Goal: Task Accomplishment & Management: Manage account settings

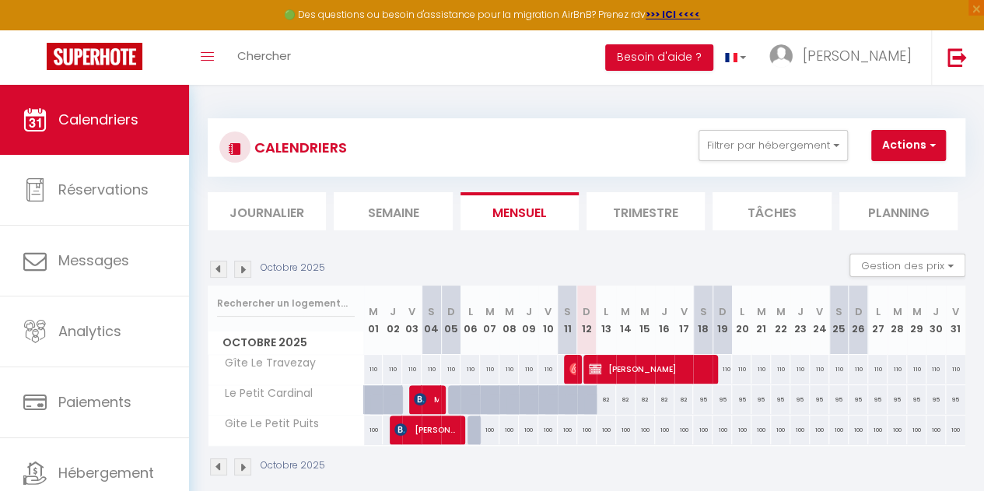
click at [245, 273] on img at bounding box center [242, 269] width 17 height 17
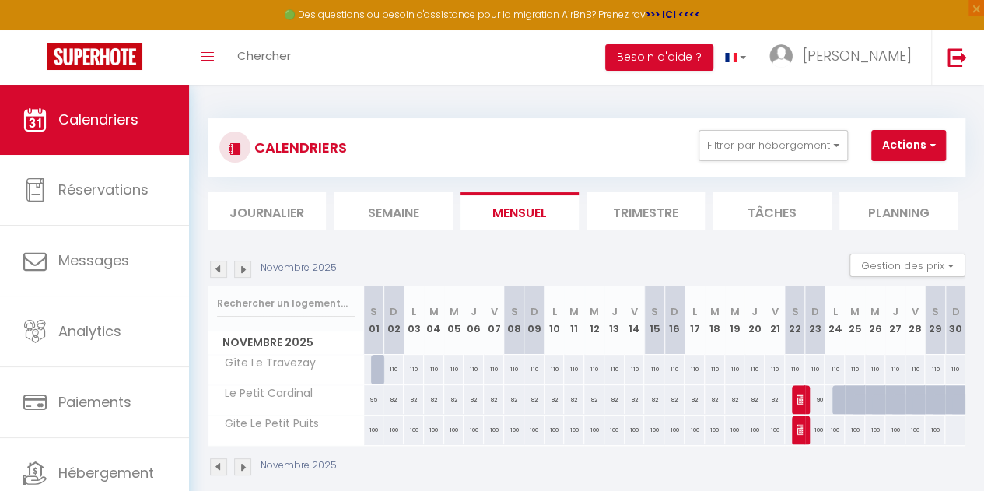
click at [245, 273] on img at bounding box center [242, 269] width 17 height 17
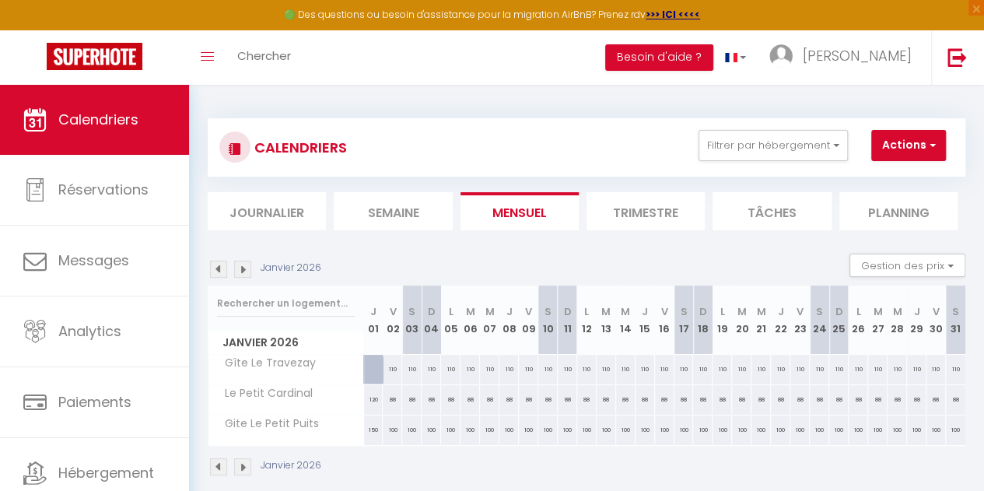
click at [245, 273] on img at bounding box center [242, 269] width 17 height 17
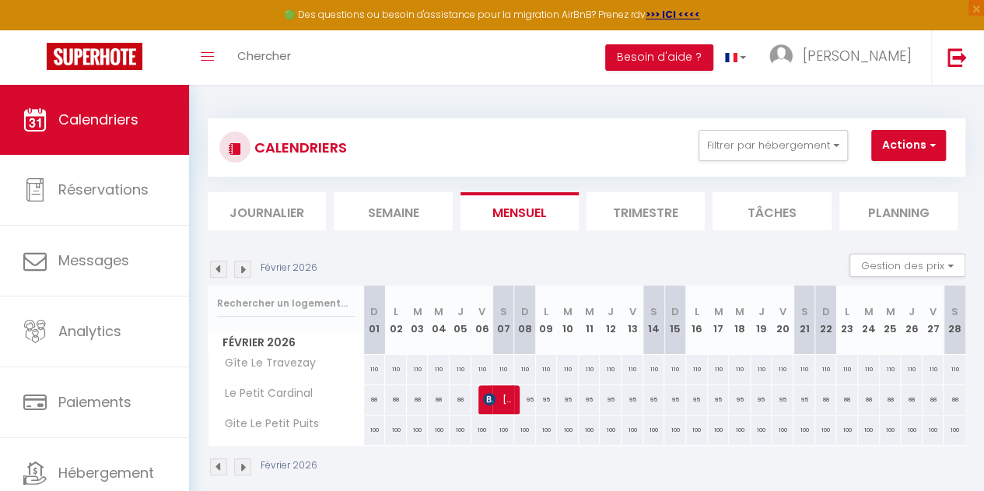
click at [245, 273] on img at bounding box center [242, 269] width 17 height 17
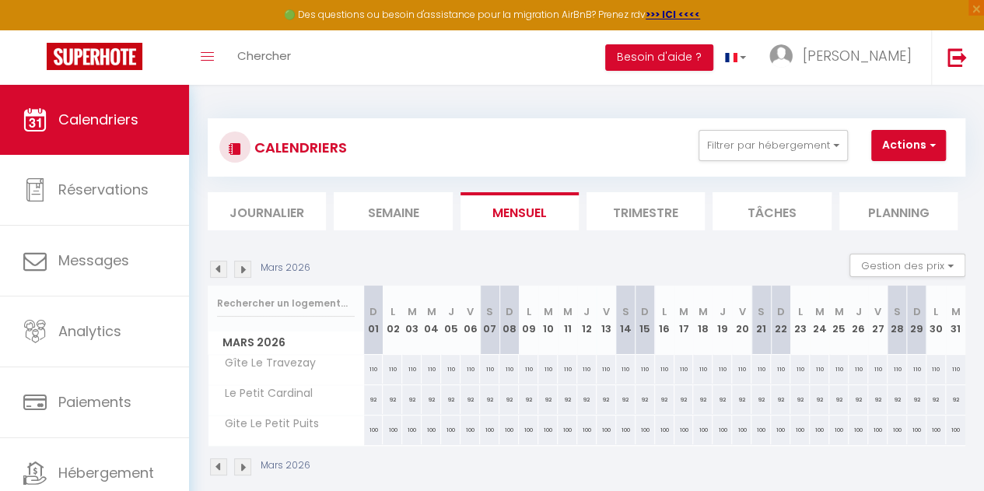
click at [245, 273] on img at bounding box center [242, 269] width 17 height 17
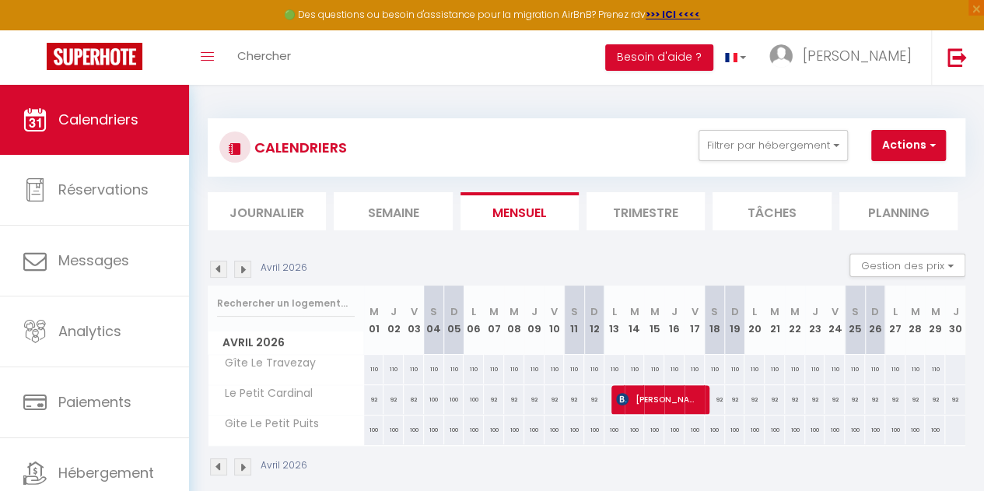
click at [245, 273] on img at bounding box center [242, 269] width 17 height 17
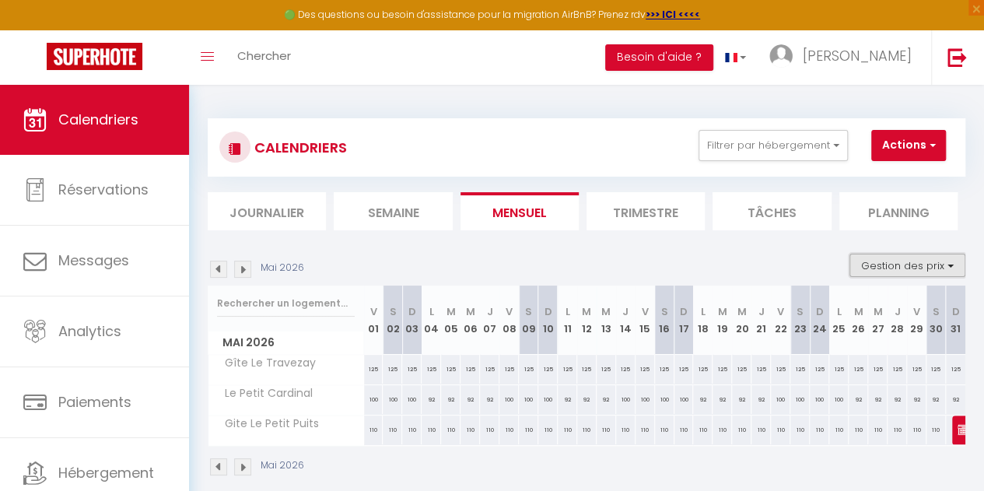
click at [927, 261] on button "Gestion des prix" at bounding box center [908, 265] width 116 height 23
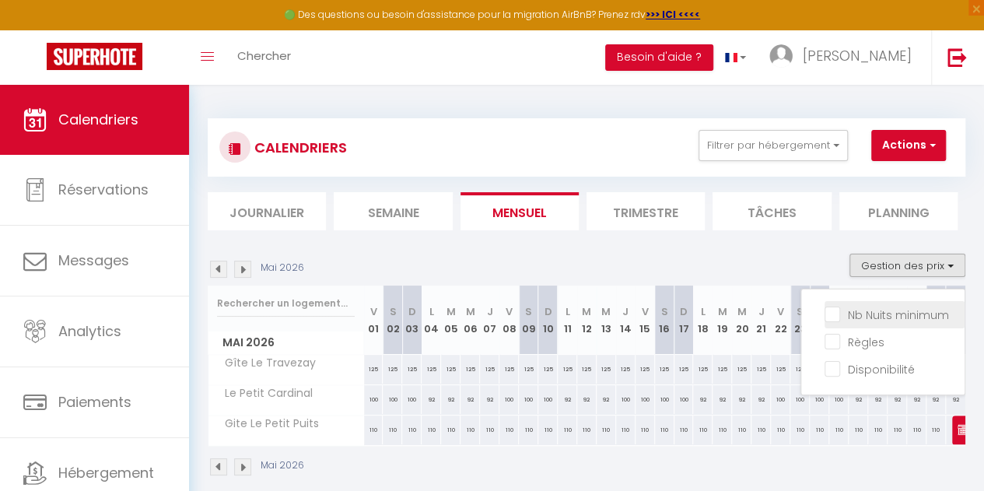
click at [825, 315] on input "Nb Nuits minimum" at bounding box center [895, 314] width 140 height 16
checkbox input "true"
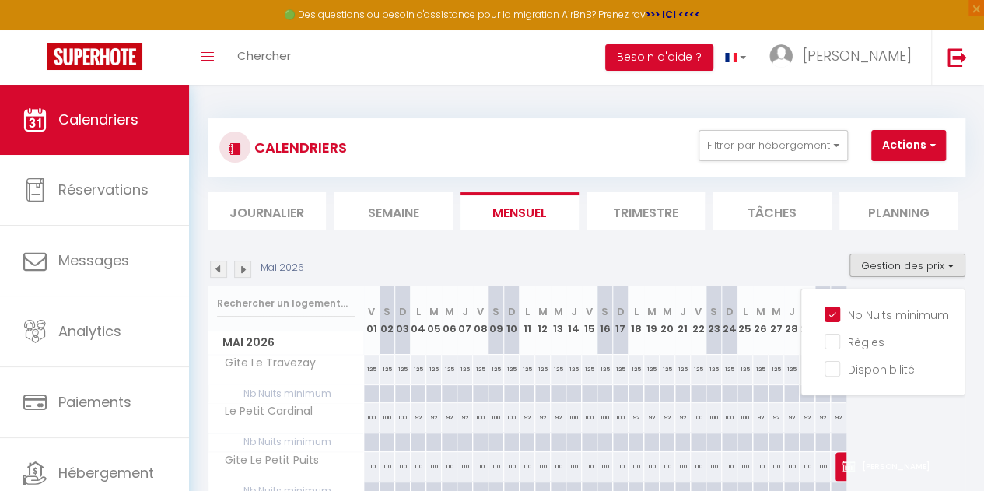
click at [969, 399] on div "CALENDRIERS Filtrer par hébergement LE P'TIT TRAVEZAY Gîte Le Travezay Gite Le …" at bounding box center [586, 325] width 795 height 480
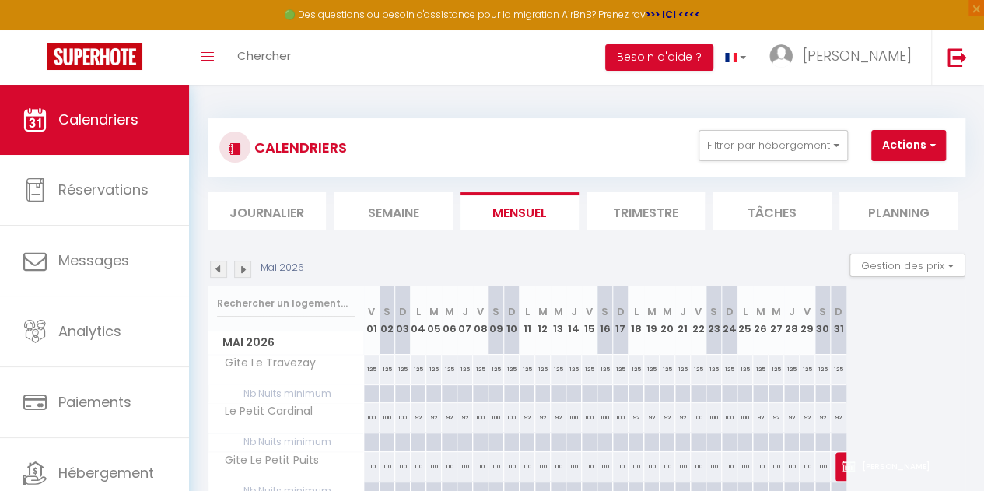
click at [636, 219] on li "Trimestre" at bounding box center [646, 211] width 118 height 38
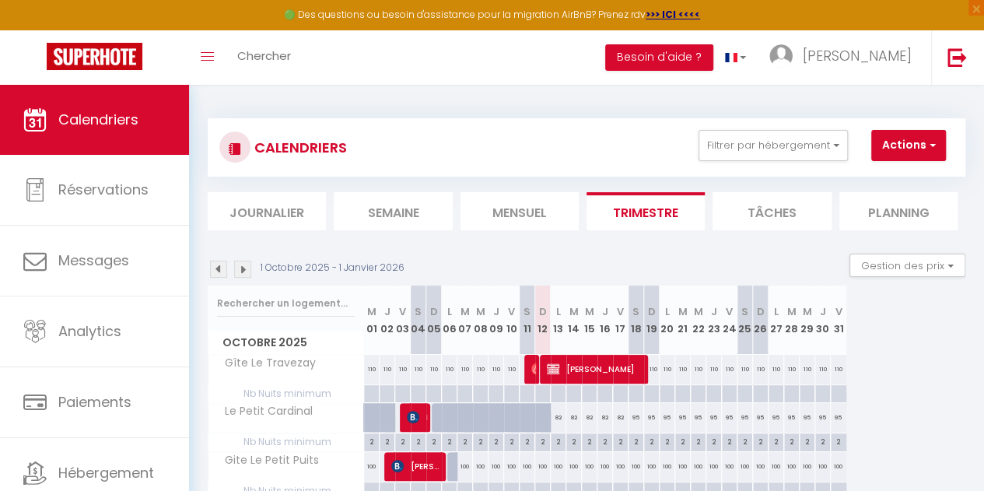
click at [243, 268] on img at bounding box center [242, 269] width 17 height 17
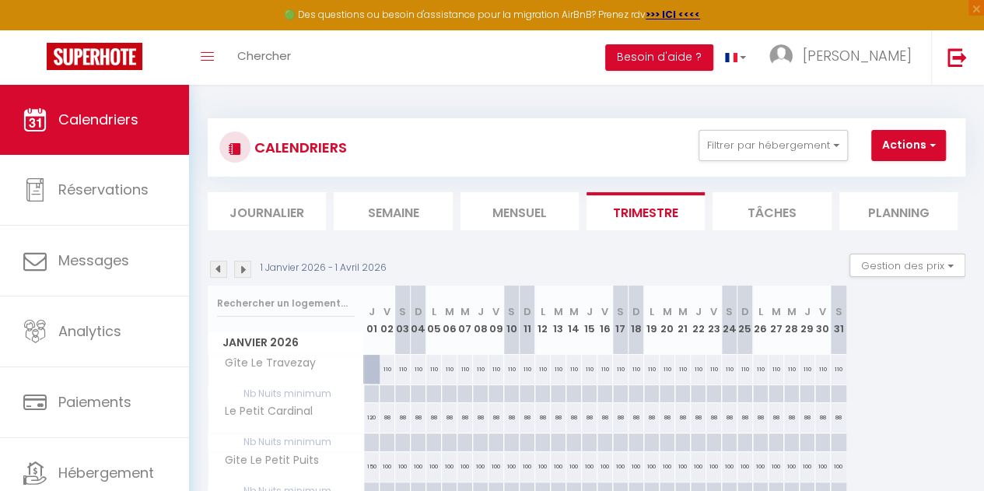
click at [243, 268] on img at bounding box center [242, 269] width 17 height 17
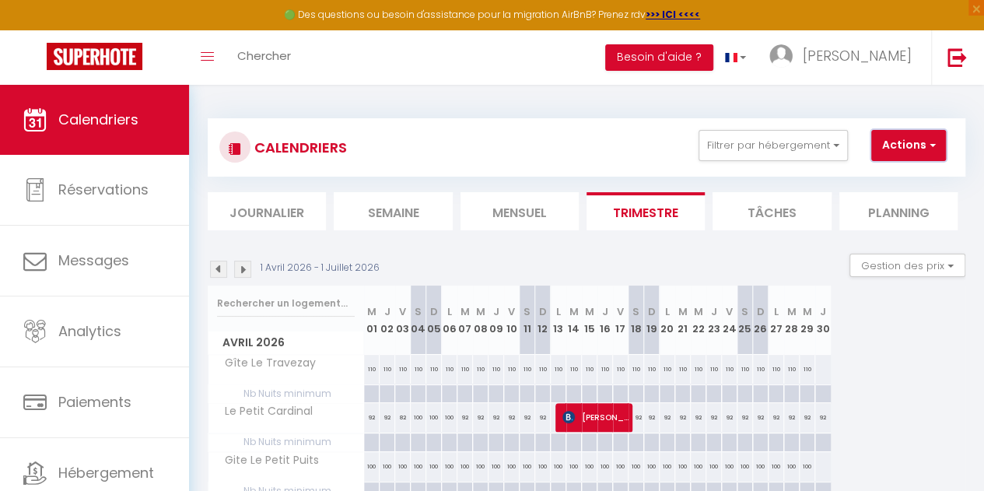
click at [917, 135] on button "Actions" at bounding box center [908, 145] width 75 height 31
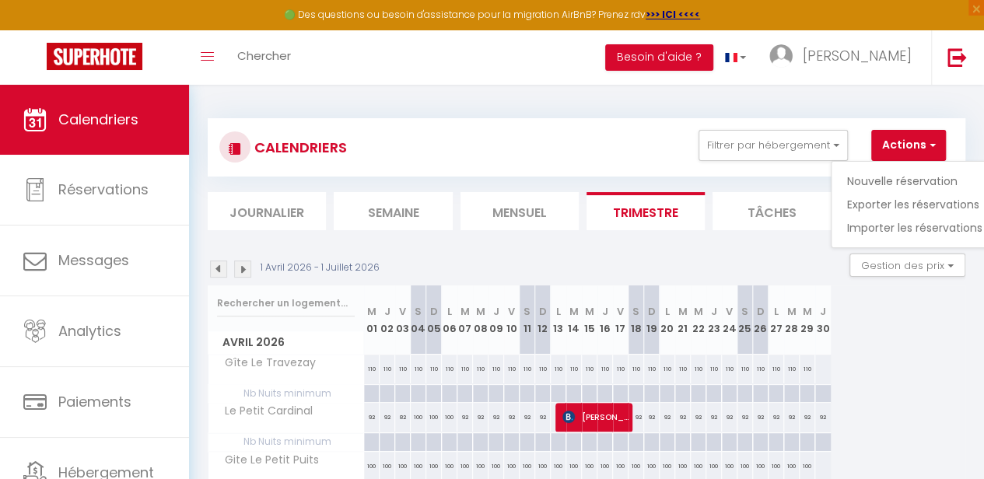
click at [906, 363] on div "[DATE] M 01 J 02 V 03 S 04 D 05 L 06 M 07 M 08 J 09 V 10 S 11 D 12 L 13 M 14 M …" at bounding box center [587, 393] width 758 height 215
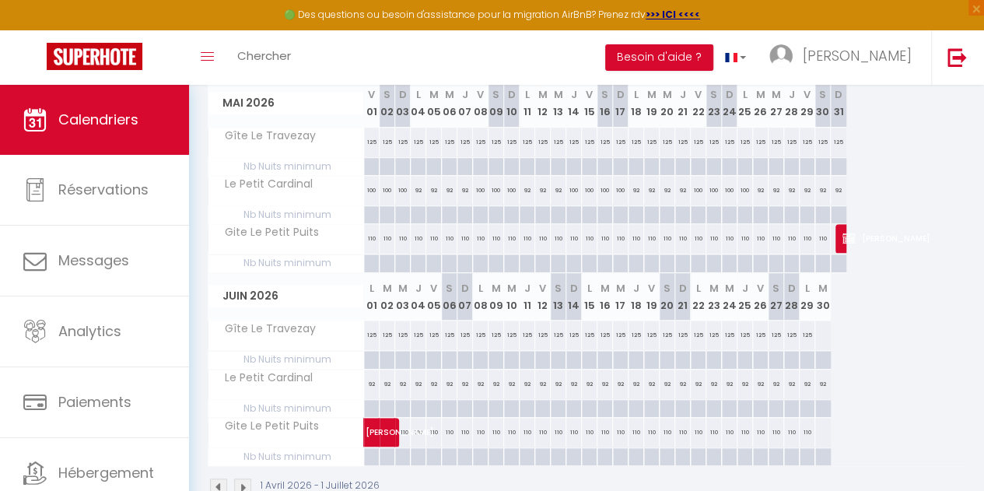
scroll to position [422, 0]
click at [373, 354] on div at bounding box center [371, 358] width 16 height 18
type input "Lun 01 Juin 2026"
type input "[DATE]"
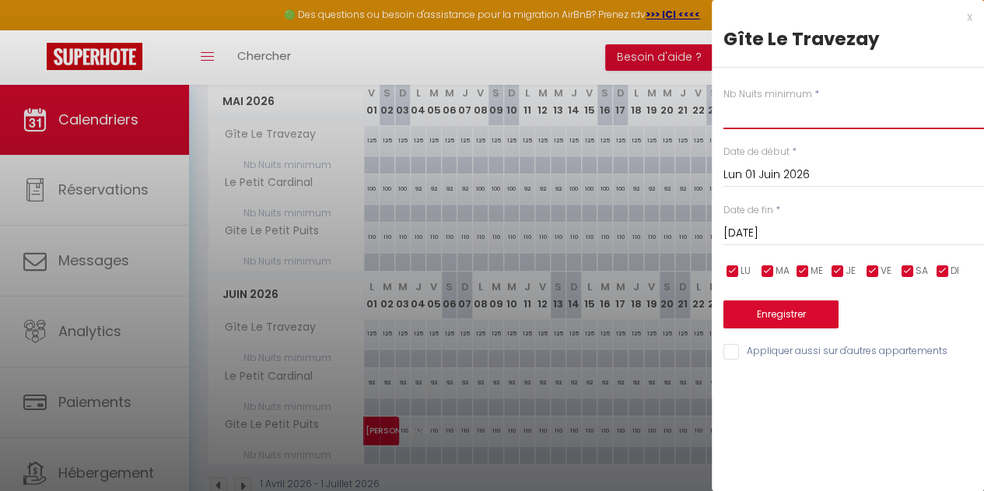
click at [808, 121] on input "text" at bounding box center [854, 115] width 261 height 28
type input "4"
click at [784, 228] on input "[DATE]" at bounding box center [854, 233] width 261 height 20
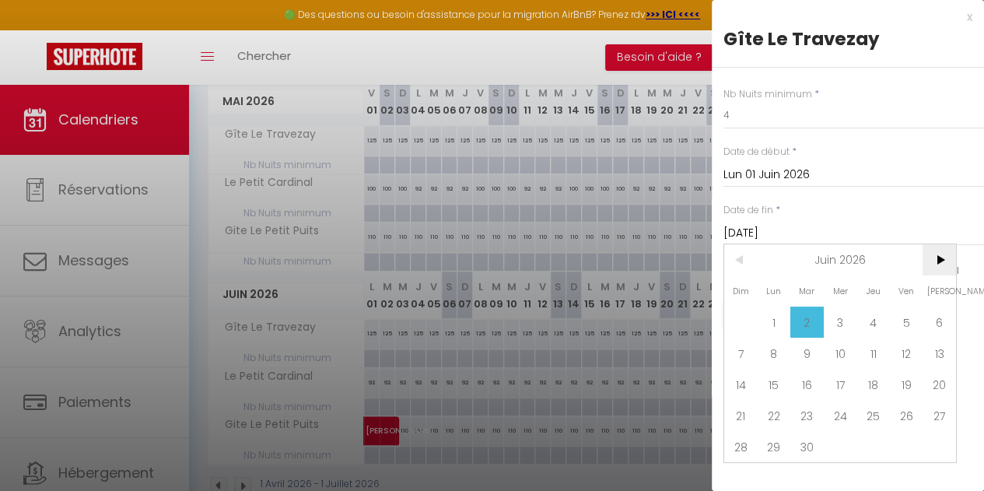
click at [938, 262] on span ">" at bounding box center [939, 259] width 33 height 31
click at [942, 383] on span "19" at bounding box center [939, 384] width 33 height 31
type input "[DATE]"
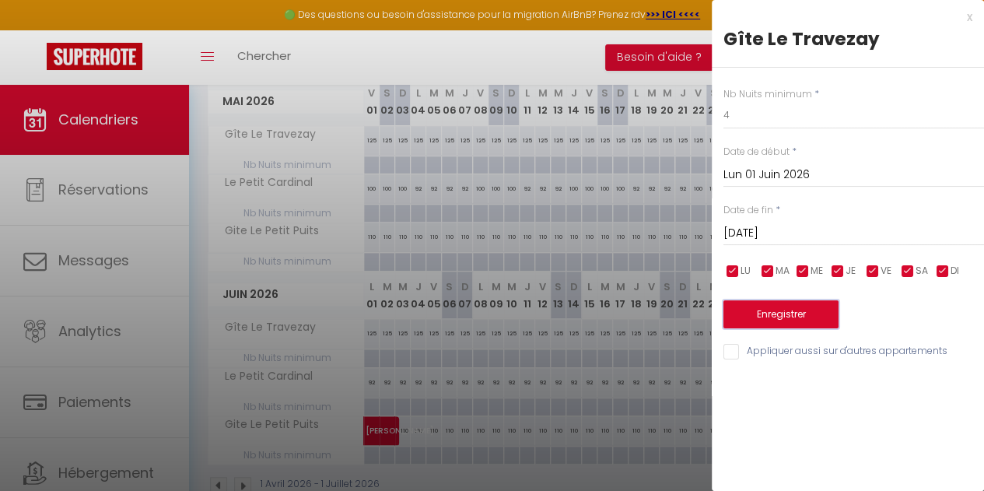
click at [808, 315] on button "Enregistrer" at bounding box center [781, 314] width 115 height 28
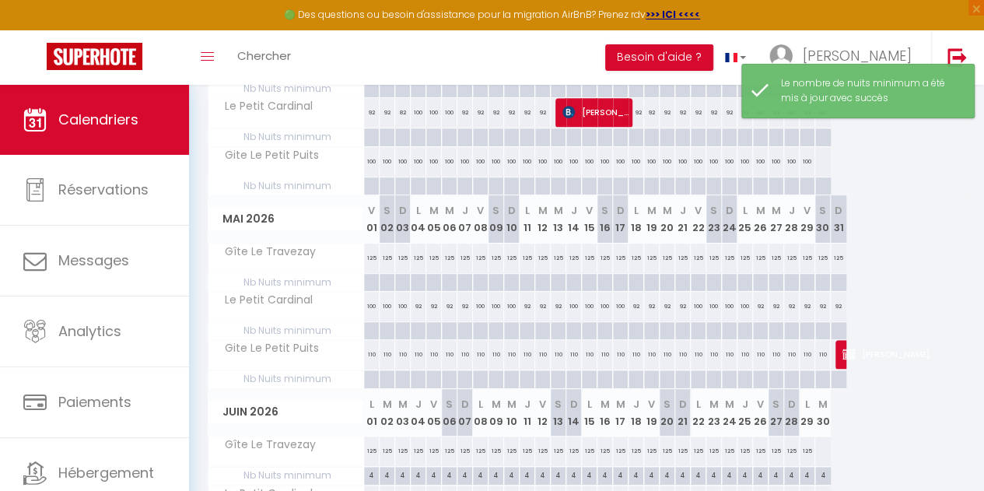
scroll to position [303, 0]
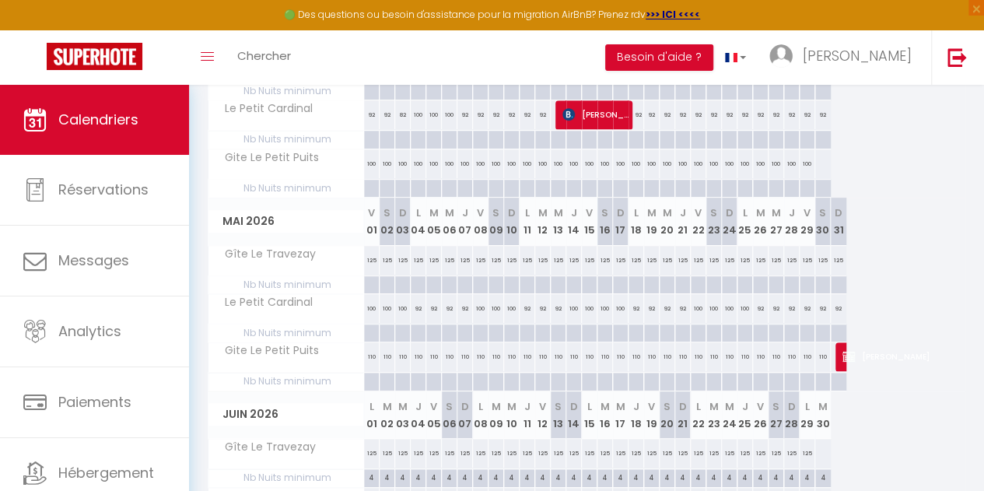
click at [372, 280] on div at bounding box center [371, 285] width 16 height 18
type input "Ven 01 Mai 2026"
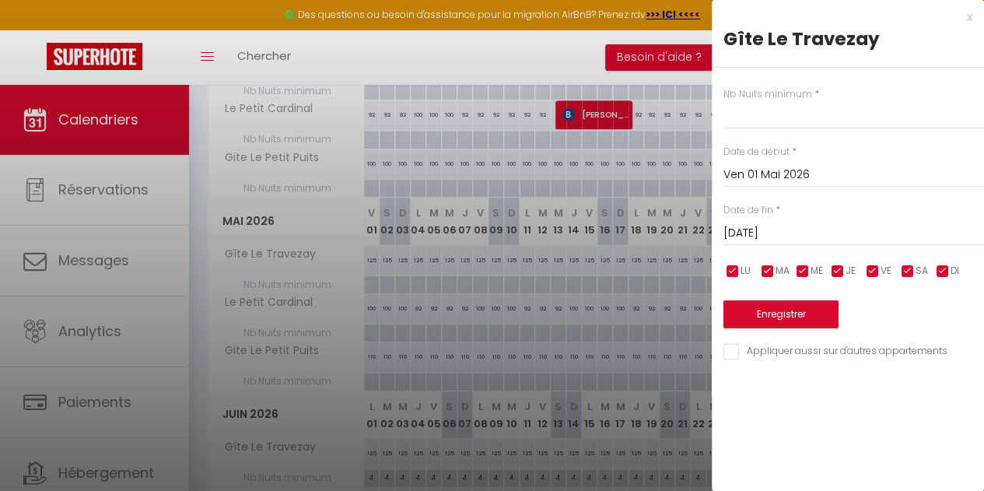
click at [793, 235] on input "[DATE]" at bounding box center [854, 233] width 261 height 20
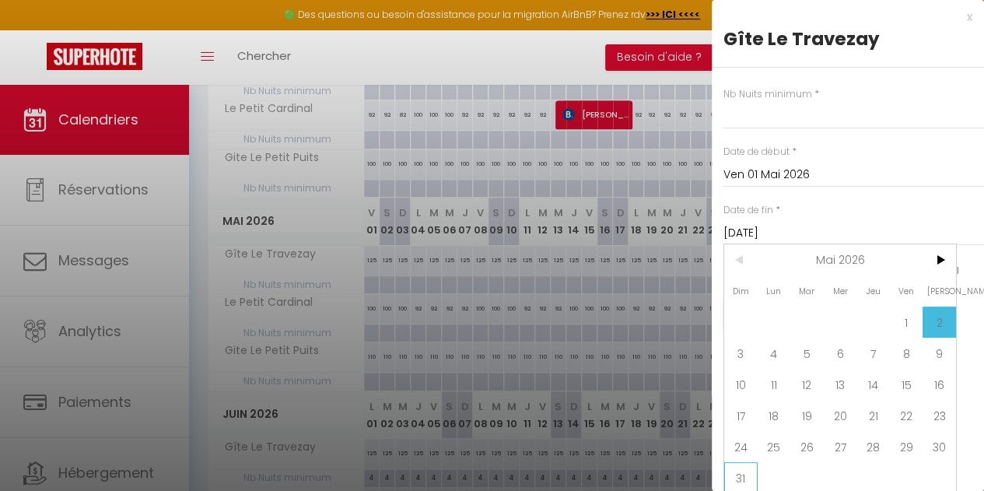
click at [741, 472] on span "31" at bounding box center [740, 477] width 33 height 31
type input "Dim 31 Mai 2026"
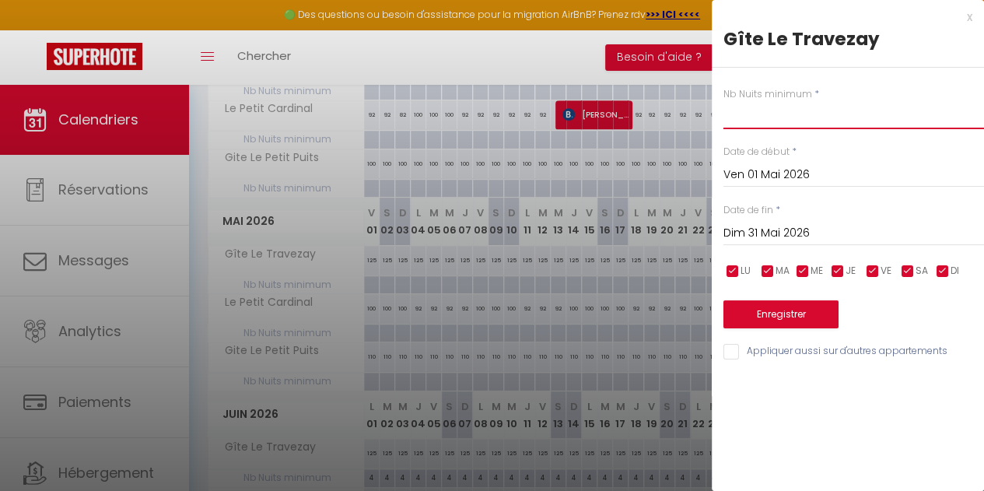
click at [747, 111] on input "text" at bounding box center [854, 115] width 261 height 28
type input "2"
click at [768, 317] on button "Enregistrer" at bounding box center [781, 314] width 115 height 28
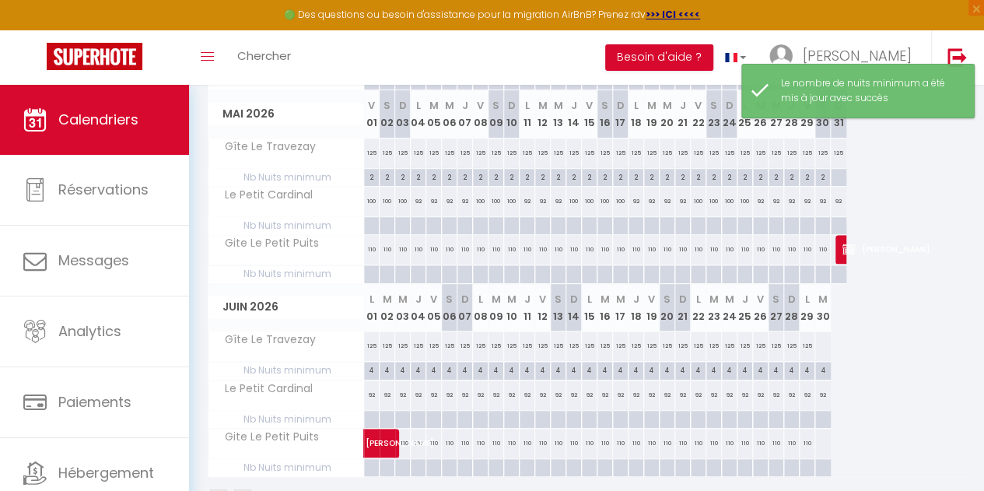
scroll to position [466, 0]
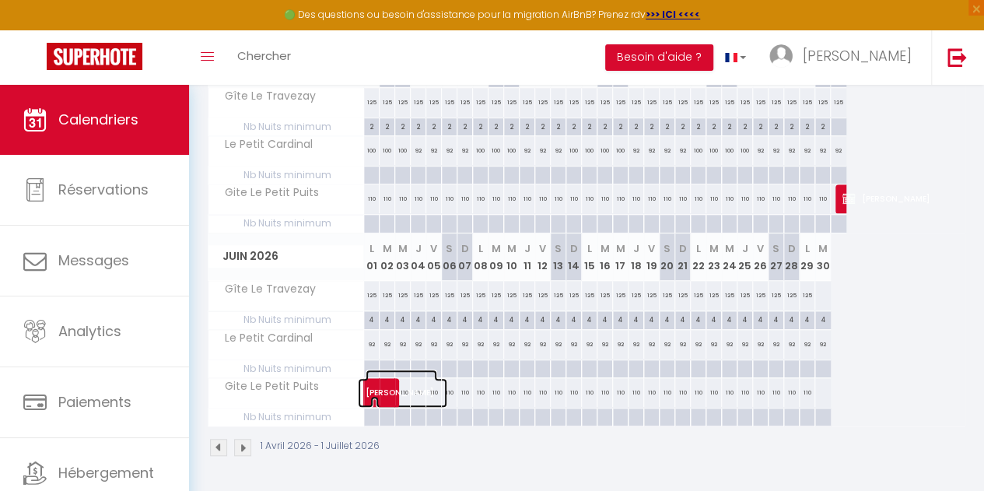
click at [387, 377] on span "[PERSON_NAME]" at bounding box center [402, 385] width 72 height 30
select select "OK"
select select "KO"
select select "0"
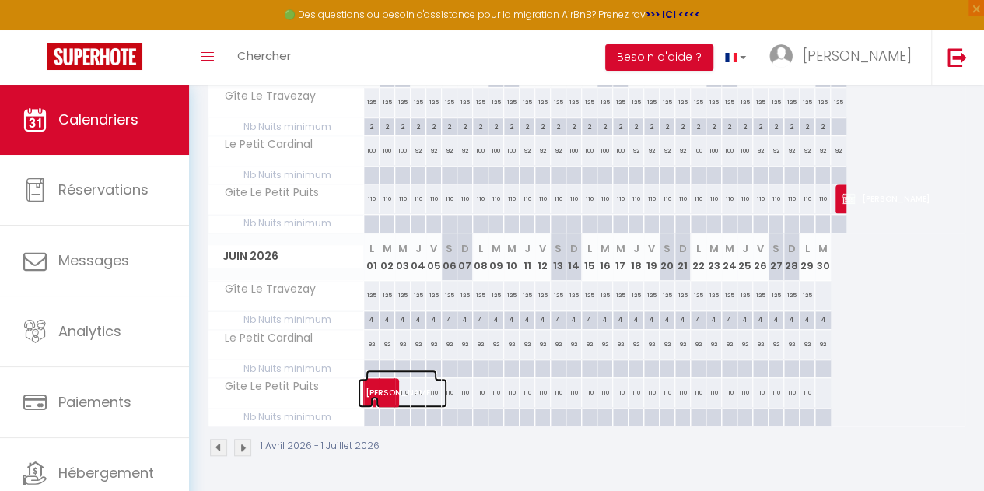
select select "1"
select select
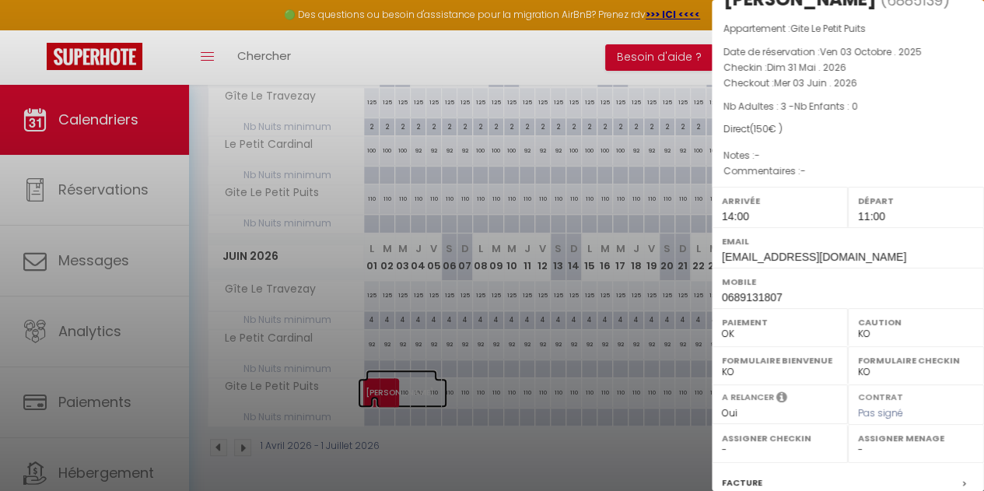
scroll to position [0, 0]
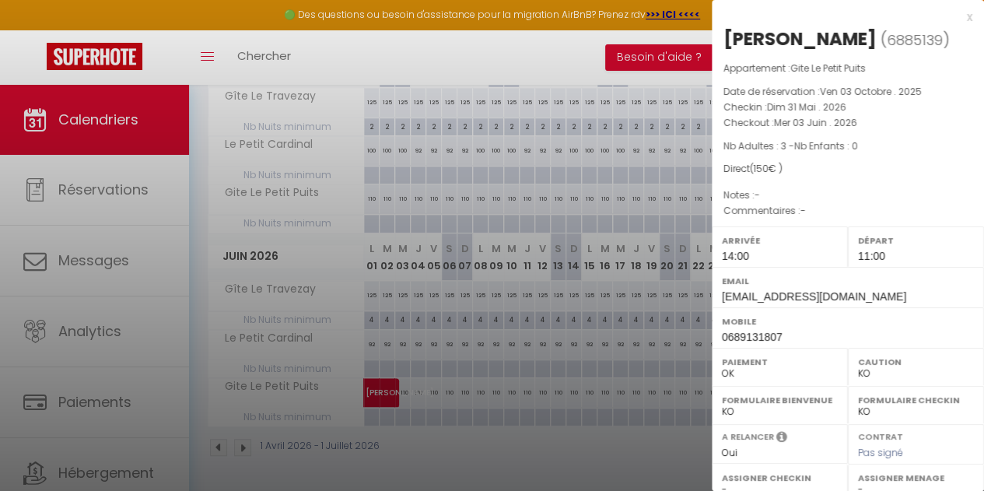
click at [649, 458] on div at bounding box center [492, 245] width 984 height 491
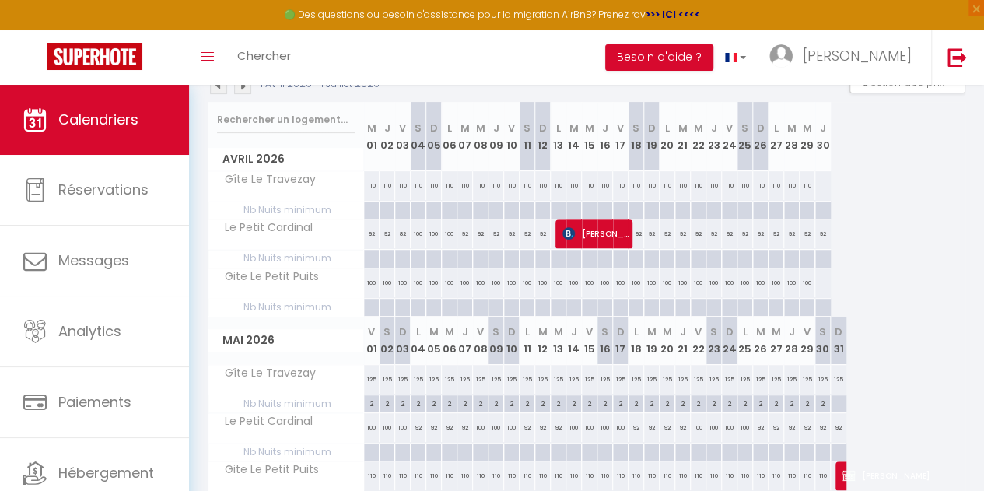
scroll to position [181, 0]
click at [598, 232] on span "[PERSON_NAME]" at bounding box center [597, 237] width 68 height 30
select select "12776"
select select "14595"
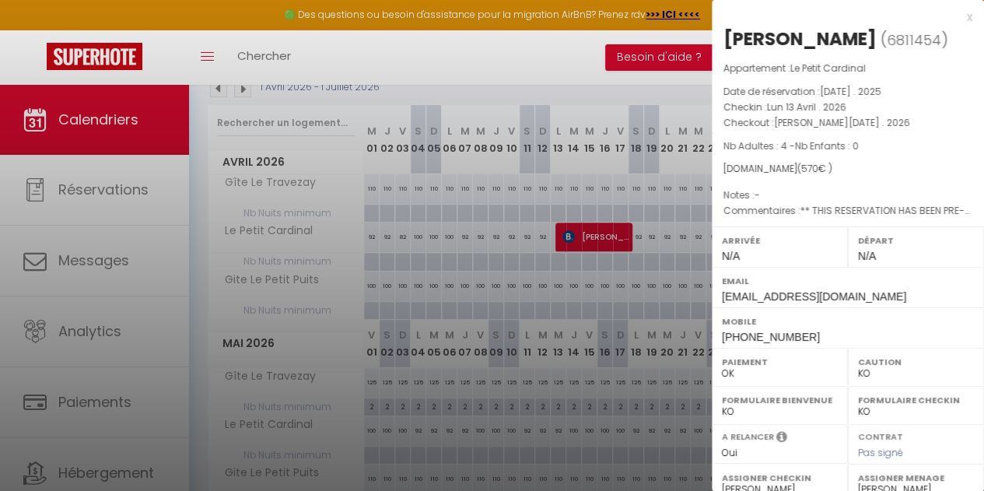
click at [564, 60] on div at bounding box center [492, 245] width 984 height 491
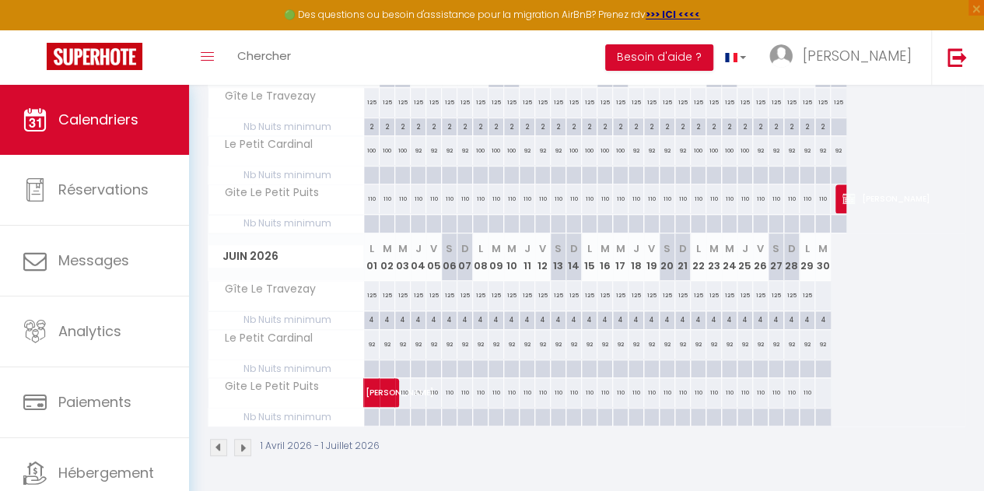
scroll to position [461, 0]
click at [218, 440] on img at bounding box center [218, 447] width 17 height 17
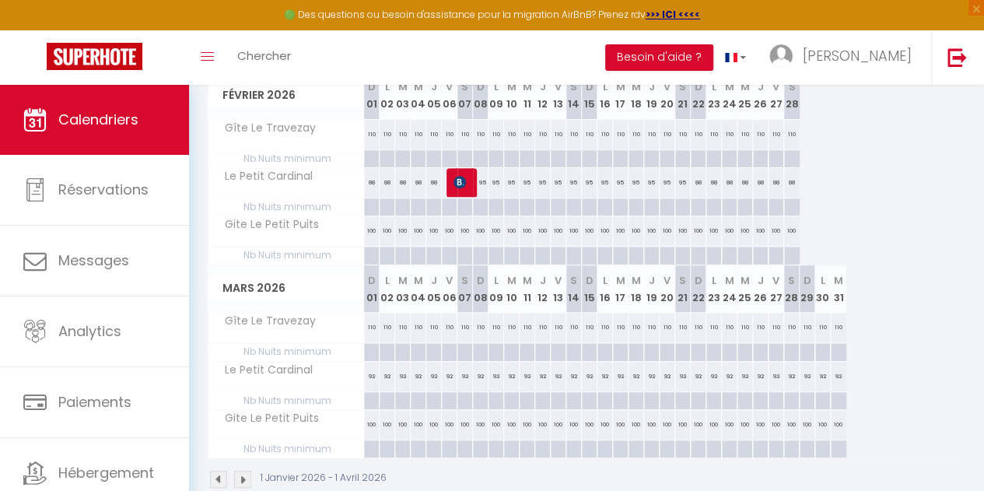
scroll to position [466, 0]
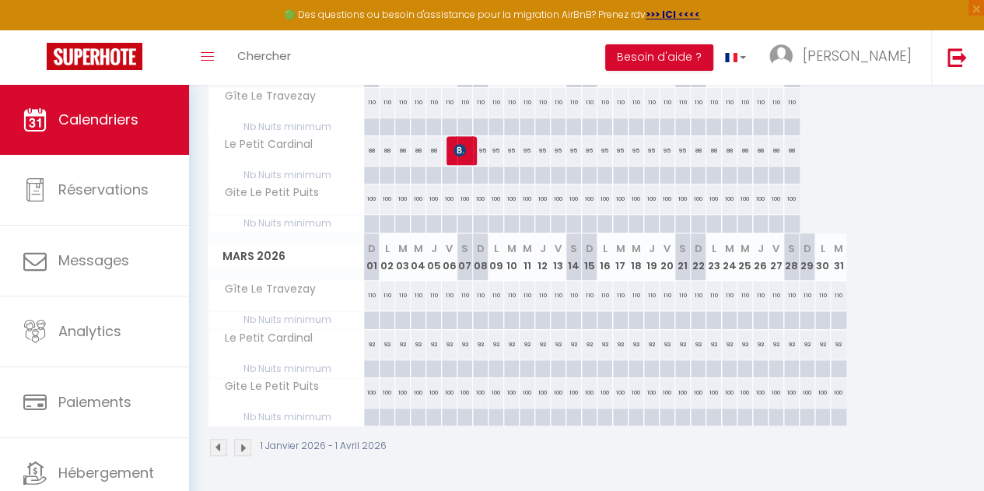
click at [244, 441] on img at bounding box center [242, 447] width 17 height 17
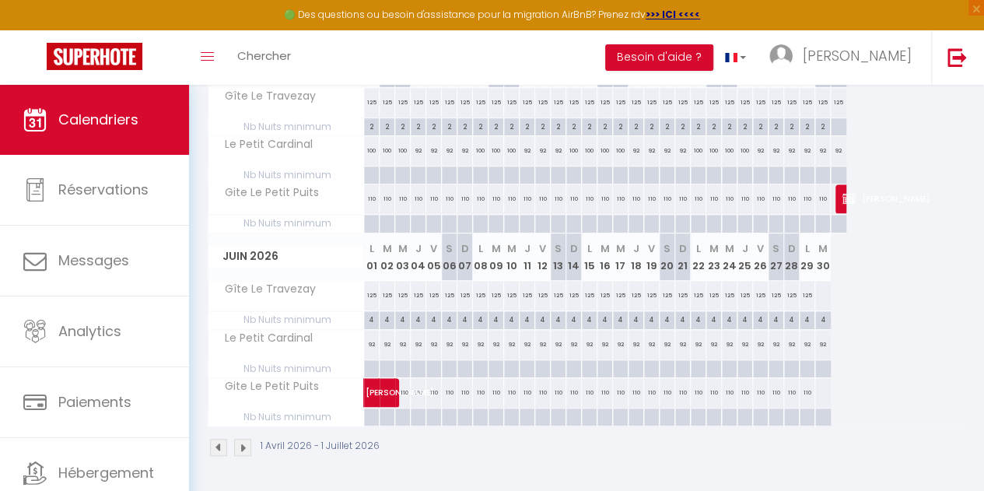
click at [245, 439] on img at bounding box center [242, 447] width 17 height 17
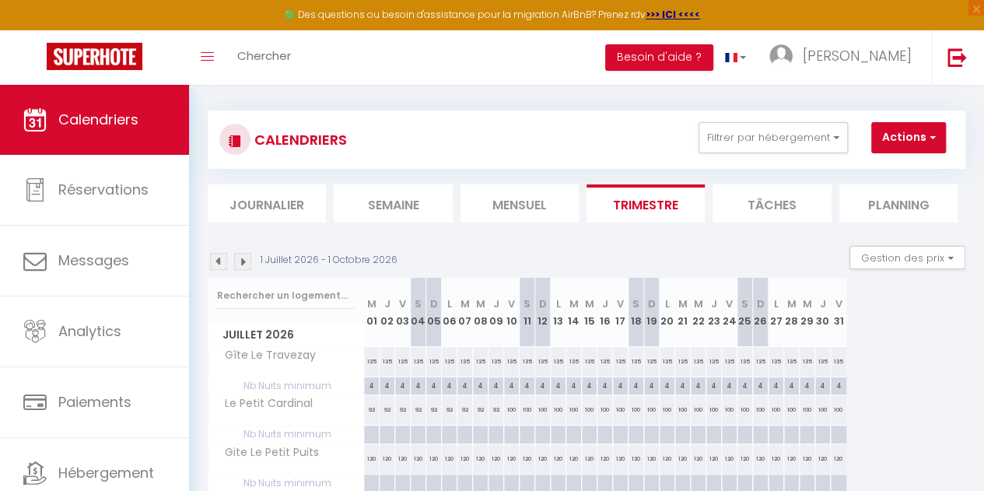
scroll to position [21, 0]
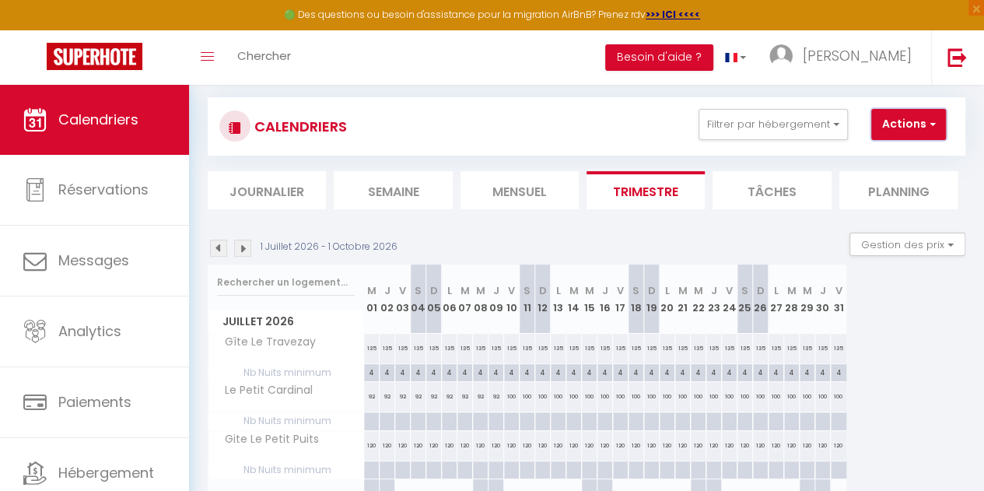
click at [907, 135] on button "Actions" at bounding box center [908, 124] width 75 height 31
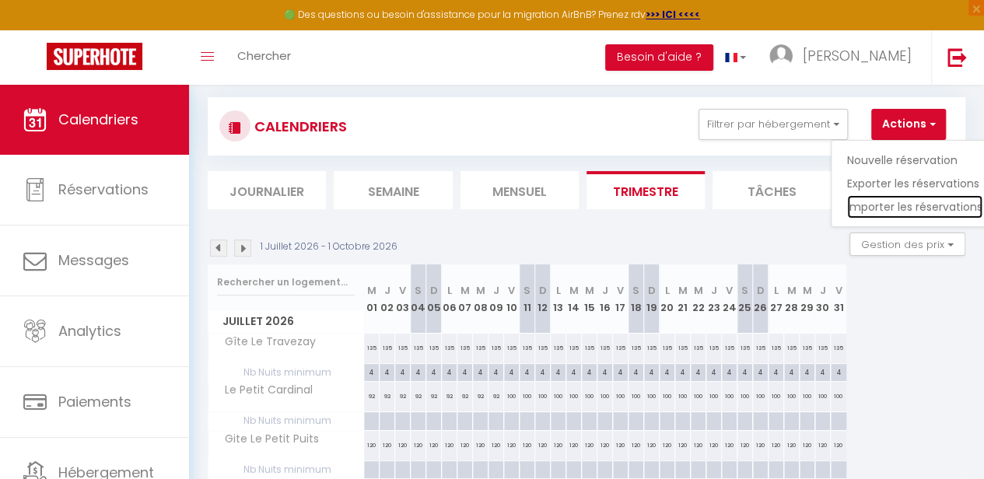
click at [931, 200] on link "Importer les réservations" at bounding box center [914, 206] width 135 height 23
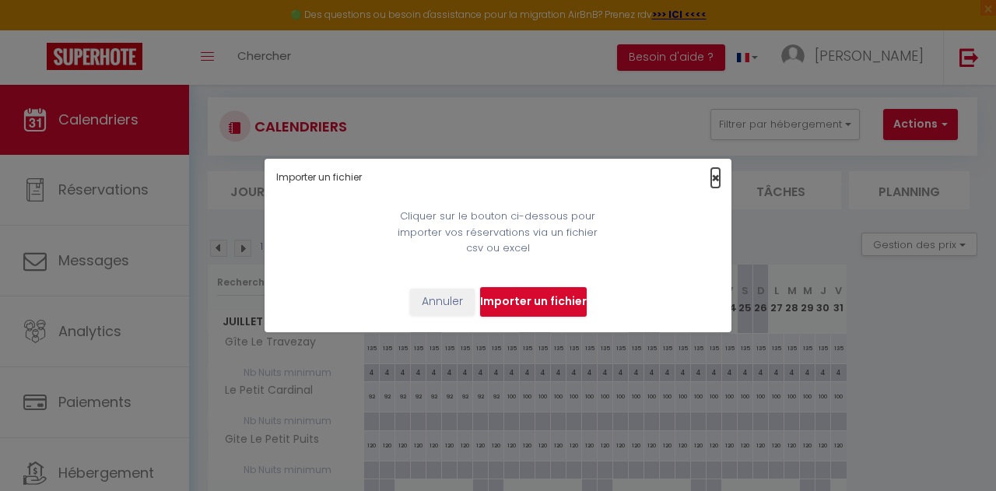
click at [714, 176] on span "×" at bounding box center [715, 177] width 9 height 19
